Goal: Find specific page/section: Find specific page/section

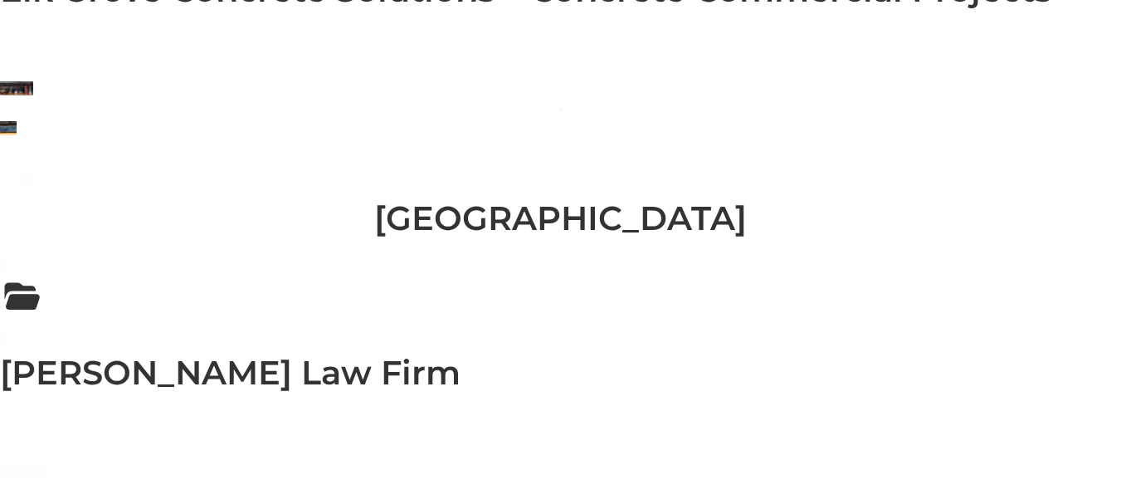
scroll to position [2076, 0]
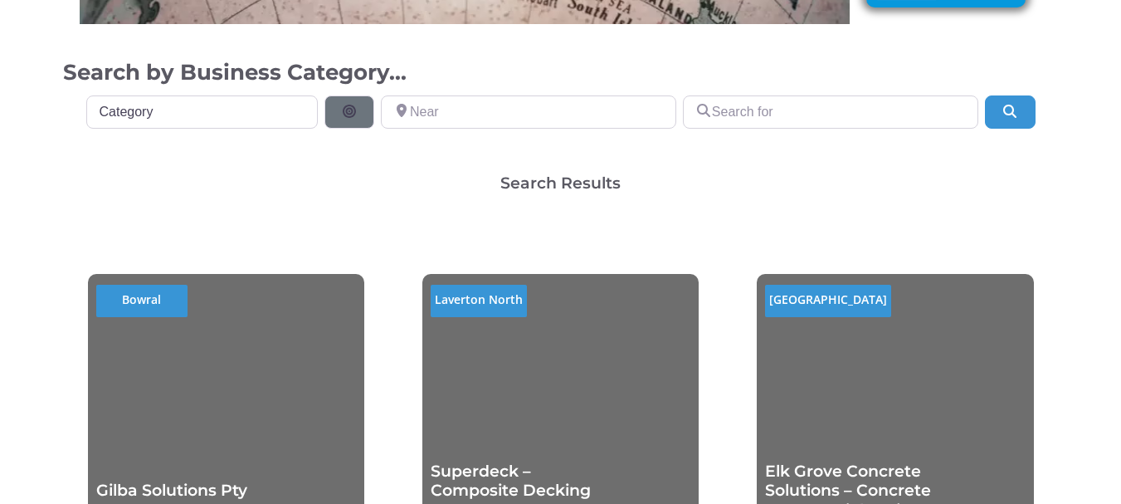
click at [282, 176] on div "Search Results" at bounding box center [561, 183] width 996 height 16
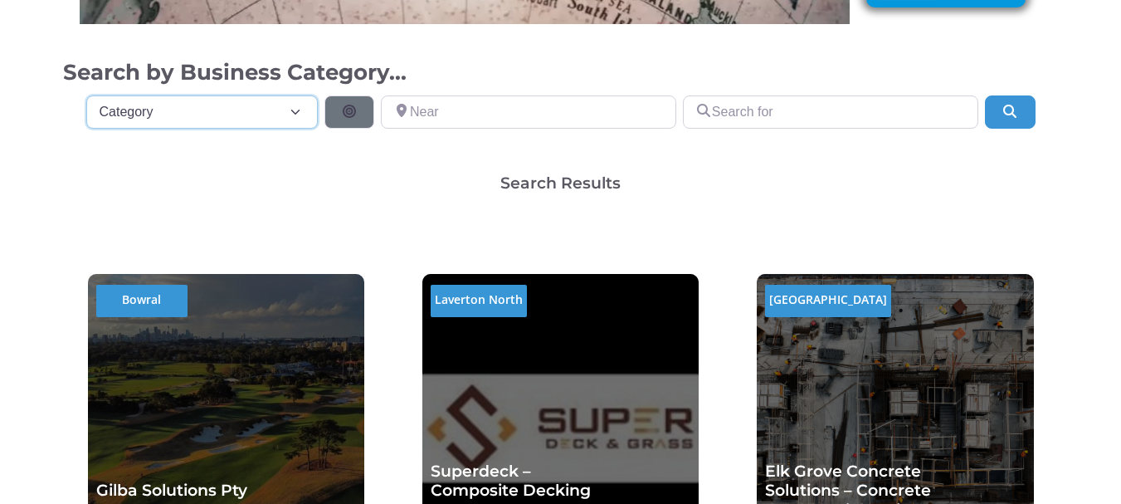
click at [220, 109] on select "Category Category Accounting Antenna Installation & Services Architects Bathroo…" at bounding box center [202, 111] width 232 height 33
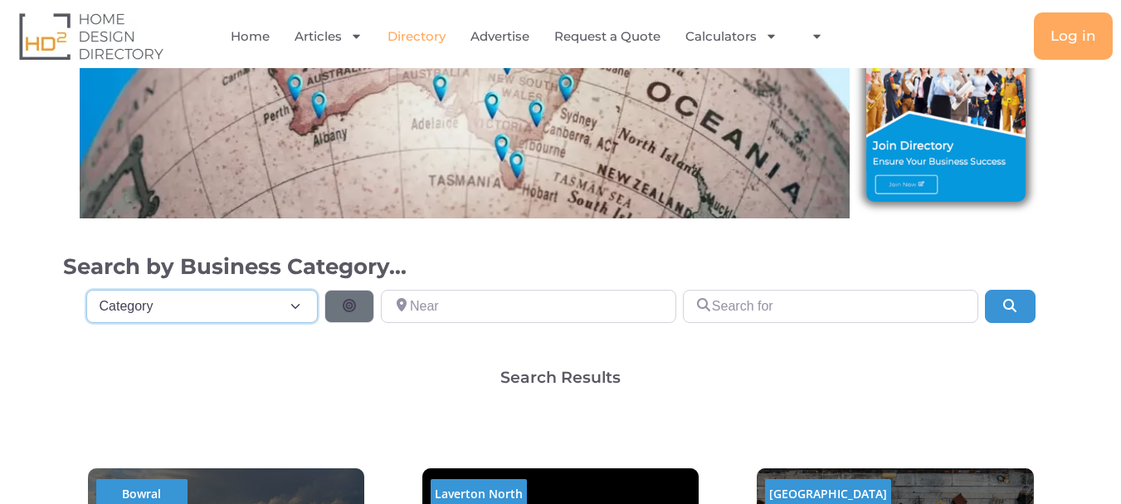
scroll to position [166, 0]
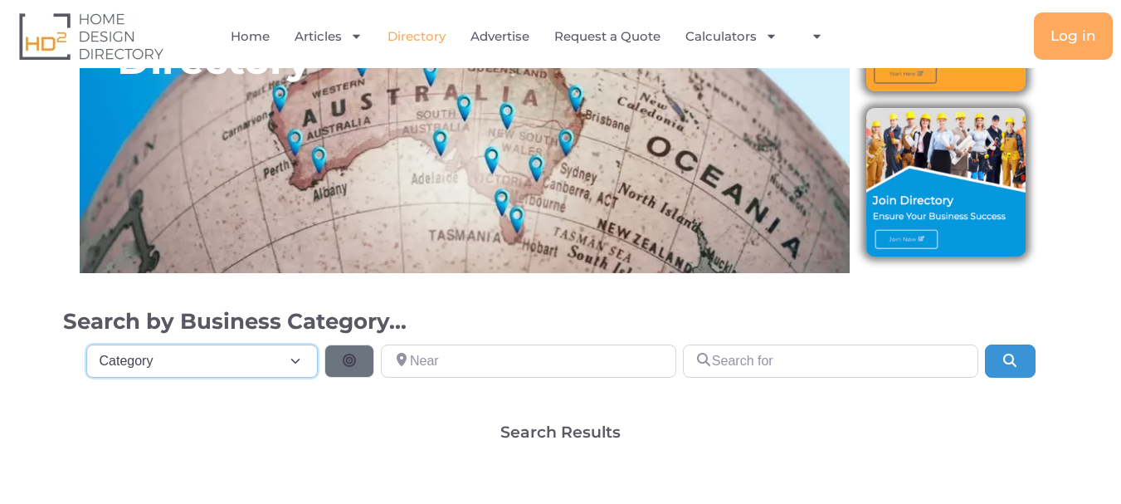
click at [217, 352] on select "Category Category Accounting Antenna Installation & Services Architects Bathroo…" at bounding box center [202, 360] width 232 height 33
select select "508"
click at [86, 344] on select "Category Category Accounting Antenna Installation & Services Architects Bathroo…" at bounding box center [202, 360] width 232 height 33
click at [1018, 359] on icon "Search" at bounding box center [1009, 359] width 17 height 13
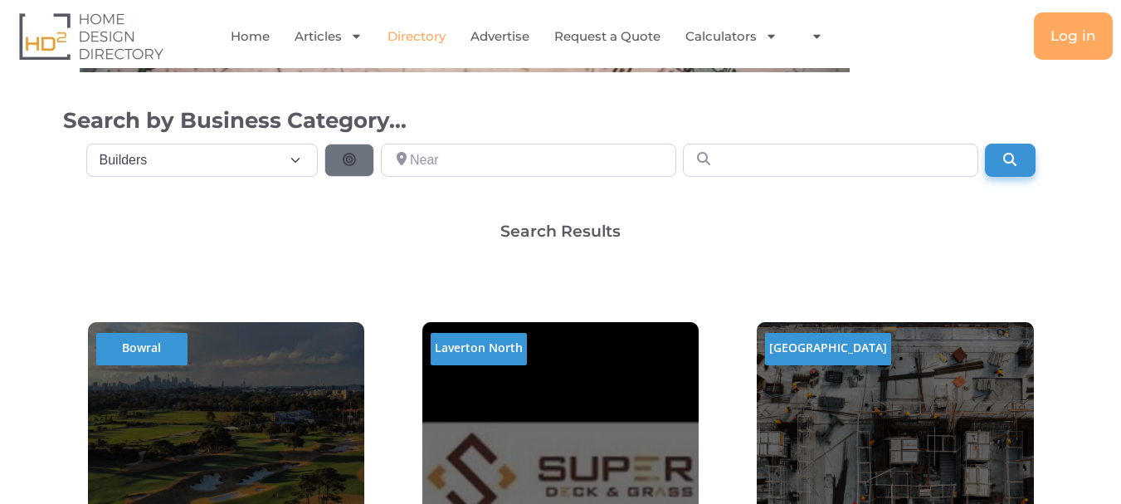
scroll to position [249, 0]
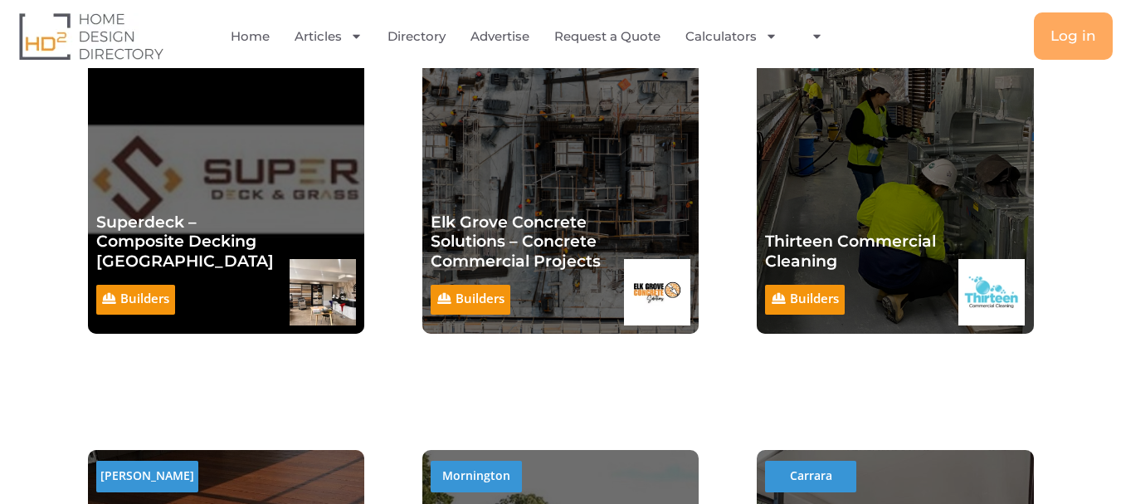
scroll to position [332, 0]
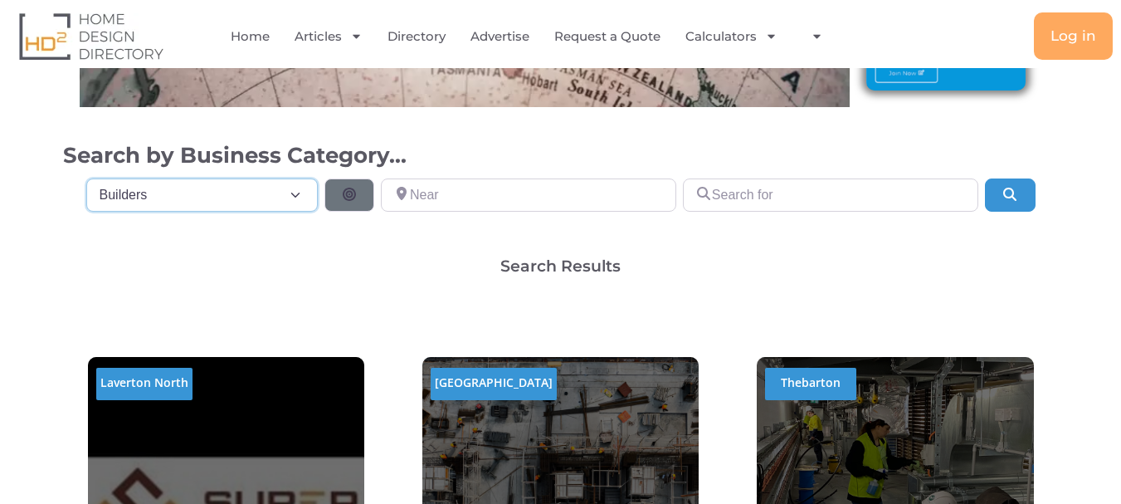
click at [222, 185] on select "Category Category Accounting Antenna Installation & Services Architects Bathroo…" at bounding box center [202, 194] width 232 height 33
select select "694"
click at [86, 178] on select "Category Category Accounting Antenna Installation & Services Architects Bathroo…" at bounding box center [202, 194] width 232 height 33
click at [999, 193] on button "Update Results" at bounding box center [1010, 194] width 50 height 33
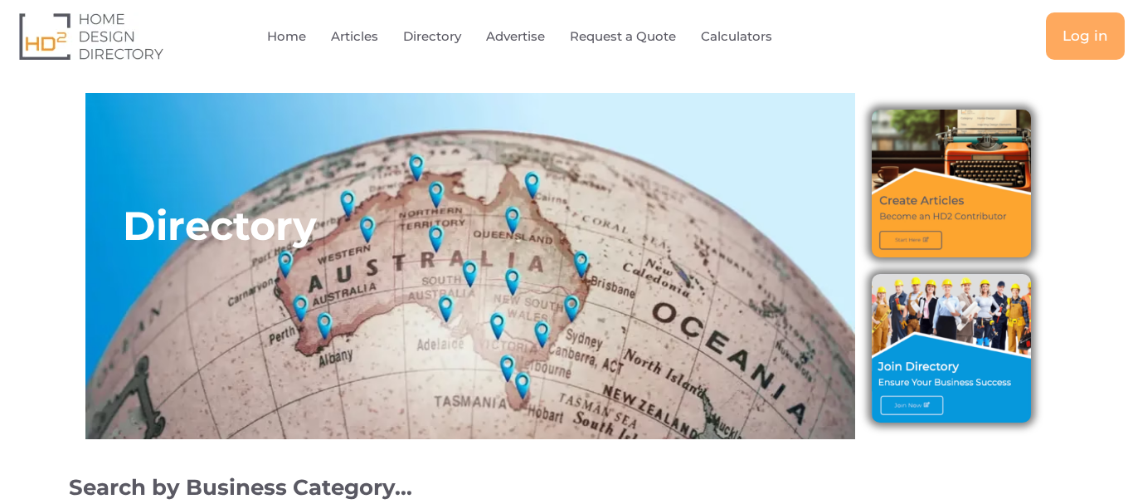
select select "694"
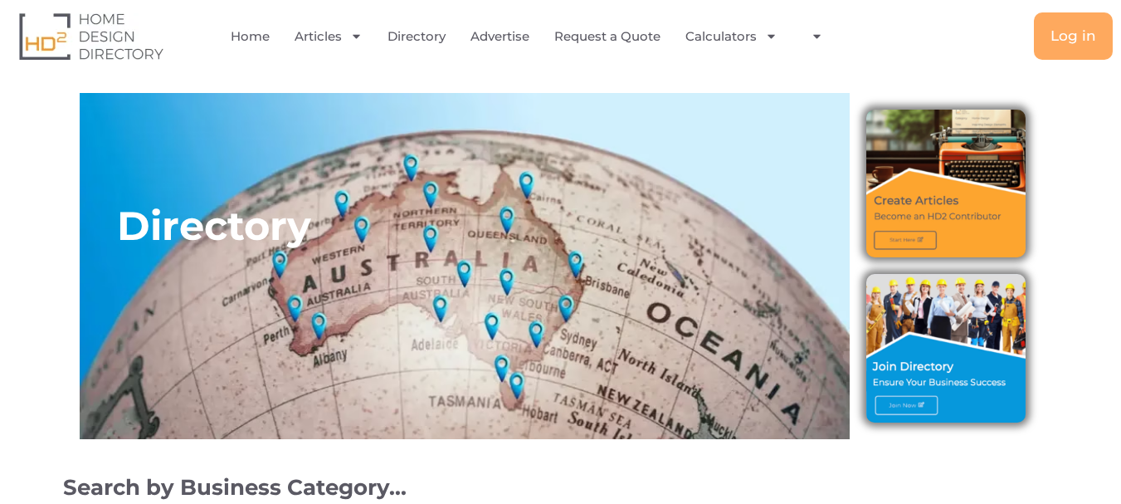
click at [870, 31] on div "Log in" at bounding box center [974, 35] width 276 height 47
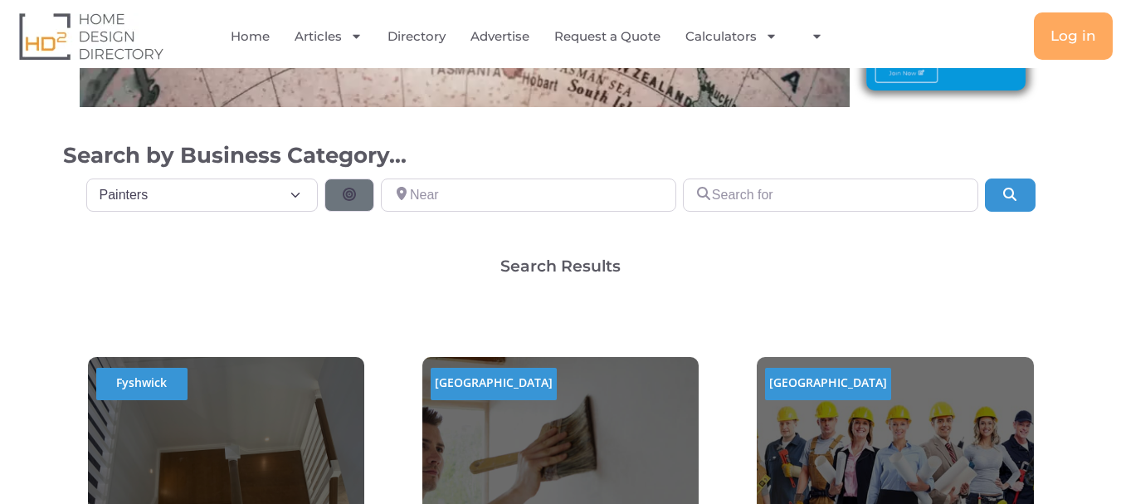
scroll to position [166, 0]
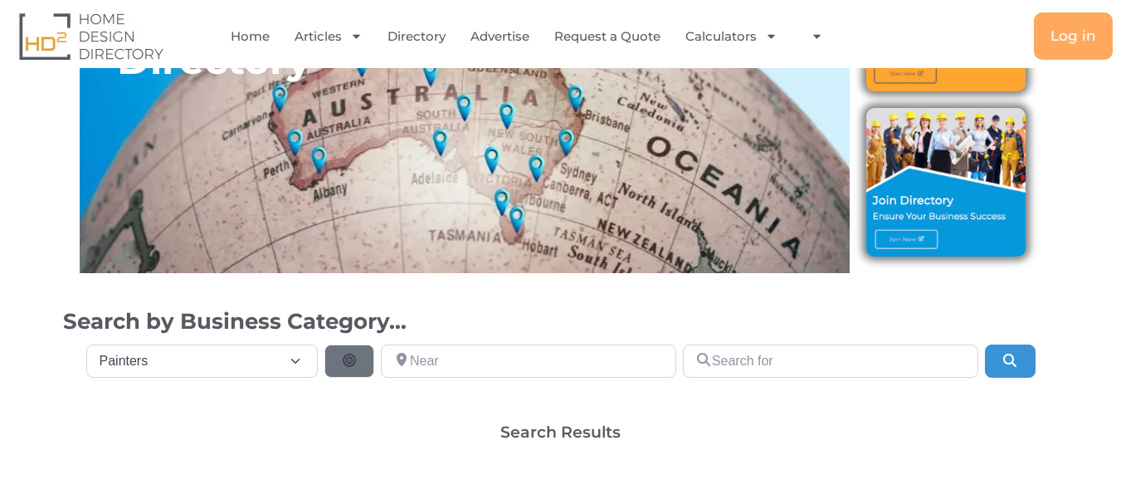
click at [517, 297] on div "Directory Search by Business Category..." at bounding box center [561, 123] width 996 height 442
click at [611, 239] on div "Directory" at bounding box center [465, 100] width 770 height 346
